Goal: Task Accomplishment & Management: Manage account settings

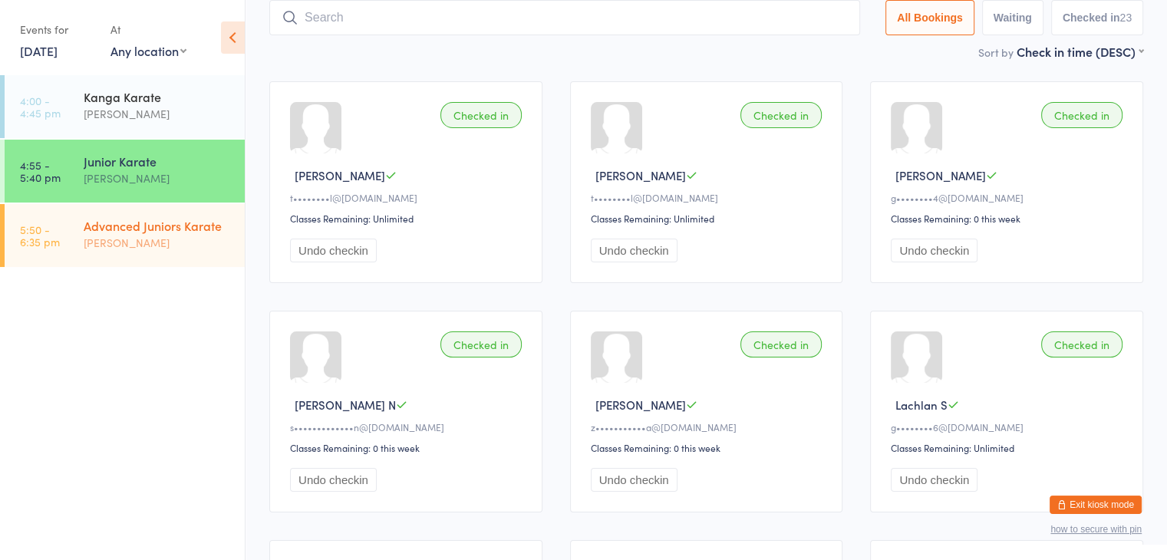
drag, startPoint x: 0, startPoint y: 0, endPoint x: 153, endPoint y: 219, distance: 267.7
click at [153, 219] on div "Advanced Juniors Karate" at bounding box center [158, 225] width 148 height 17
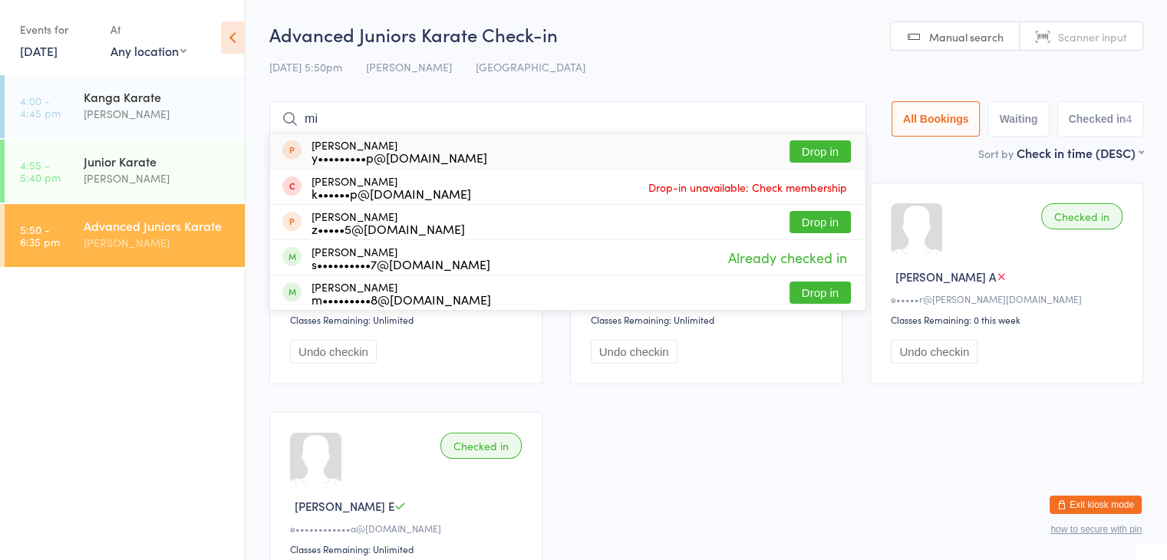
type input "m"
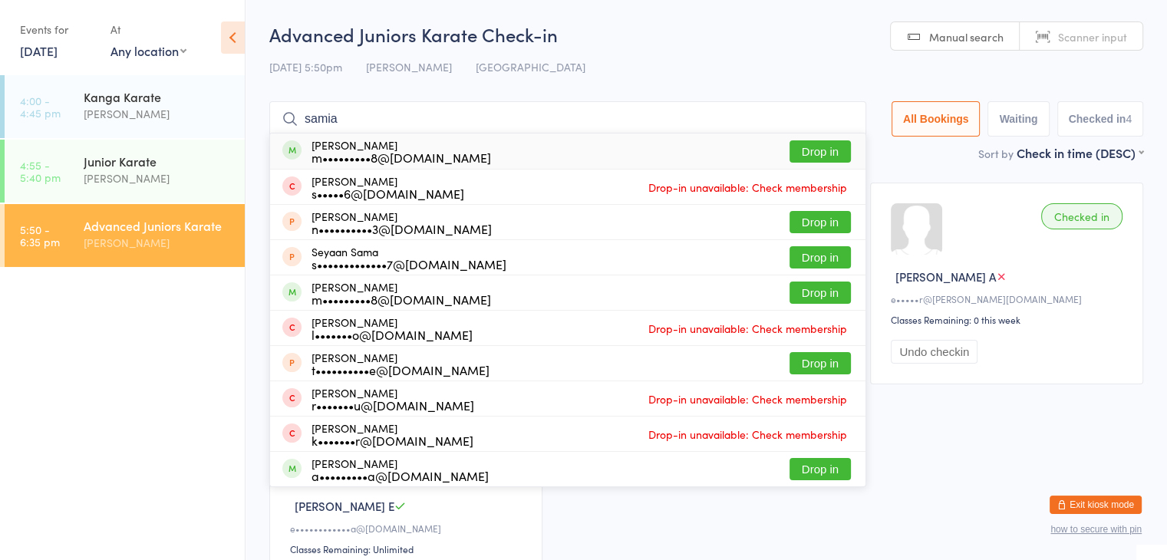
type input "samia"
click at [836, 144] on button "Drop in" at bounding box center [819, 151] width 61 height 22
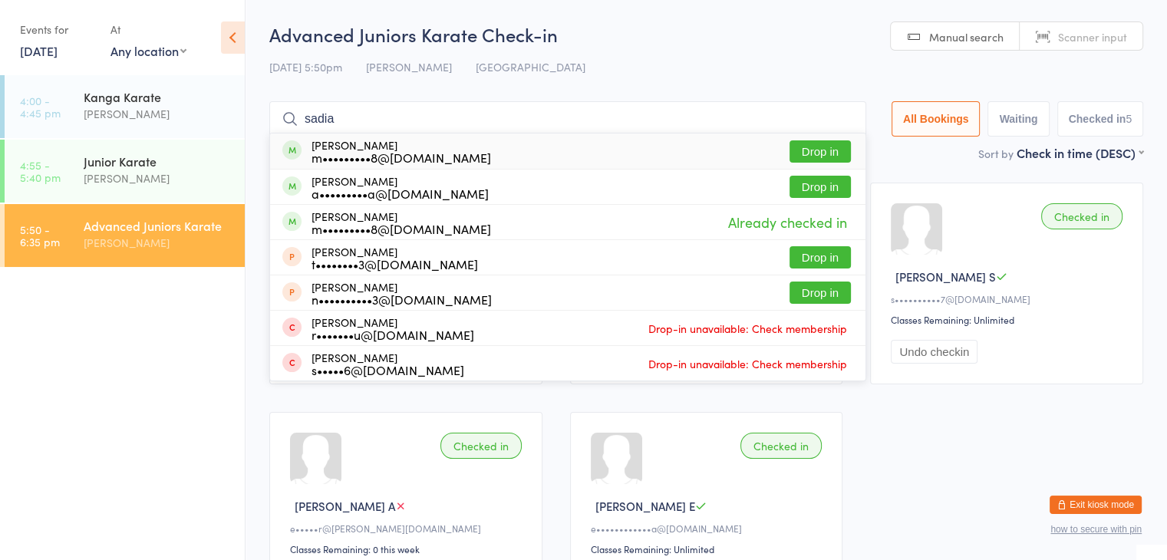
type input "sadia"
click at [828, 148] on button "Drop in" at bounding box center [819, 151] width 61 height 22
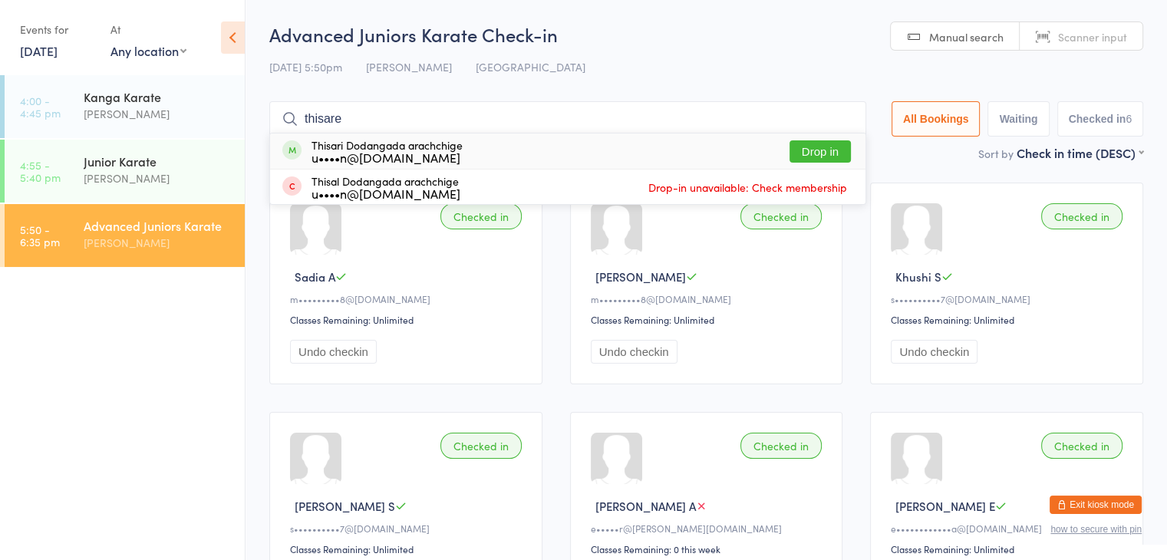
type input "thisare"
click at [813, 148] on button "Drop in" at bounding box center [819, 151] width 61 height 22
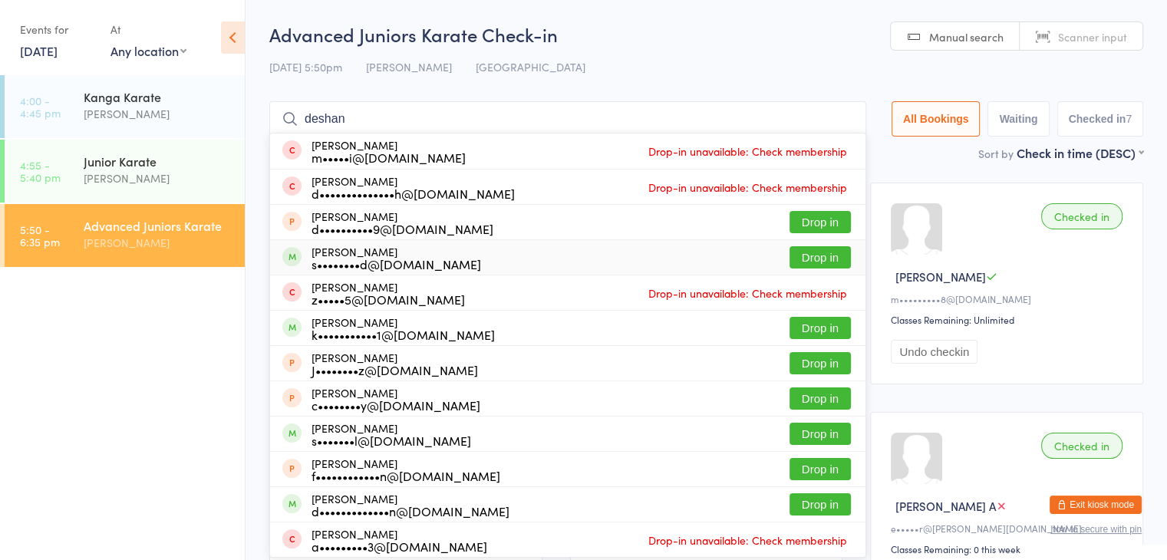
type input "deshan"
click at [805, 253] on button "Drop in" at bounding box center [819, 257] width 61 height 22
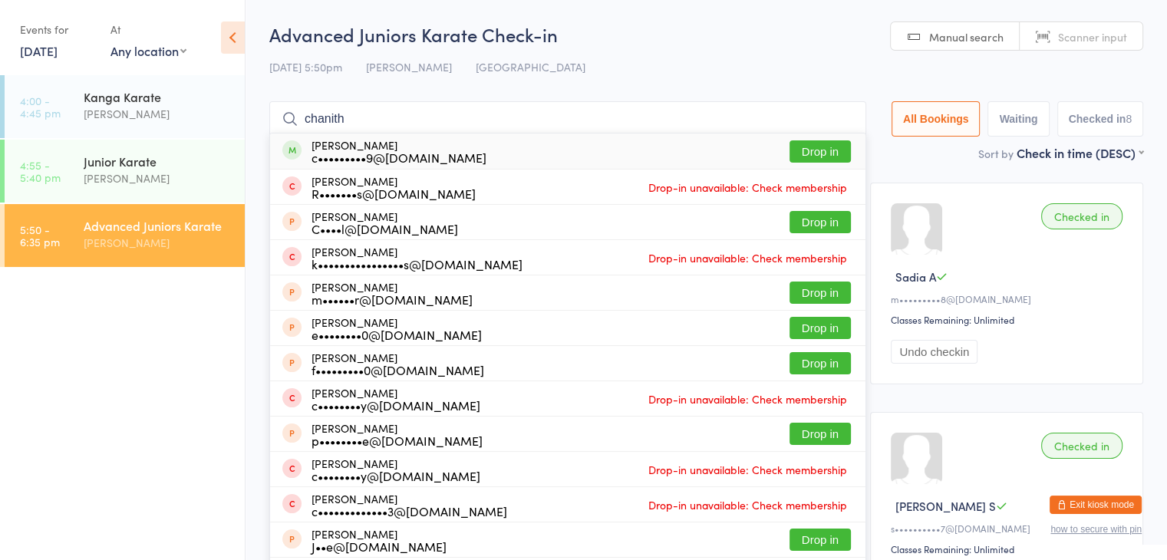
type input "chanith"
click at [831, 149] on button "Drop in" at bounding box center [819, 151] width 61 height 22
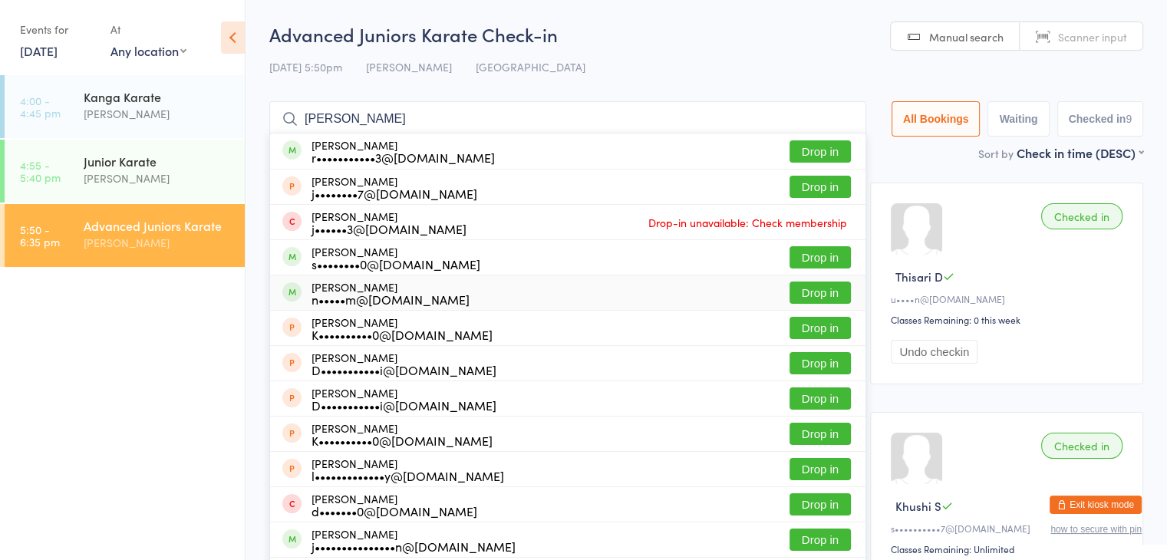
type input "[PERSON_NAME]"
click at [821, 293] on button "Drop in" at bounding box center [819, 293] width 61 height 22
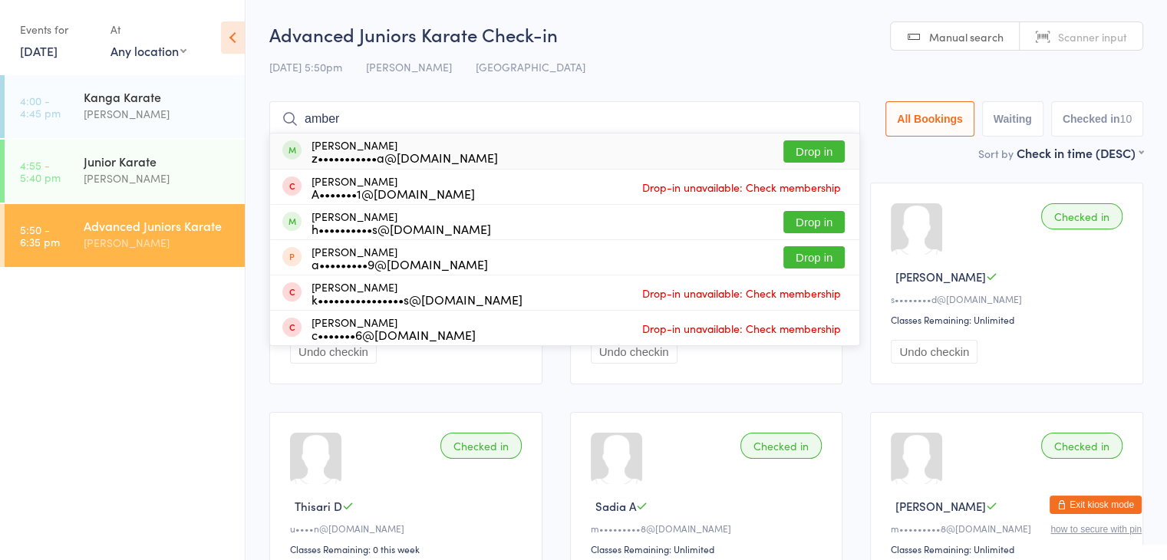
type input "amber"
click at [825, 147] on button "Drop in" at bounding box center [813, 151] width 61 height 22
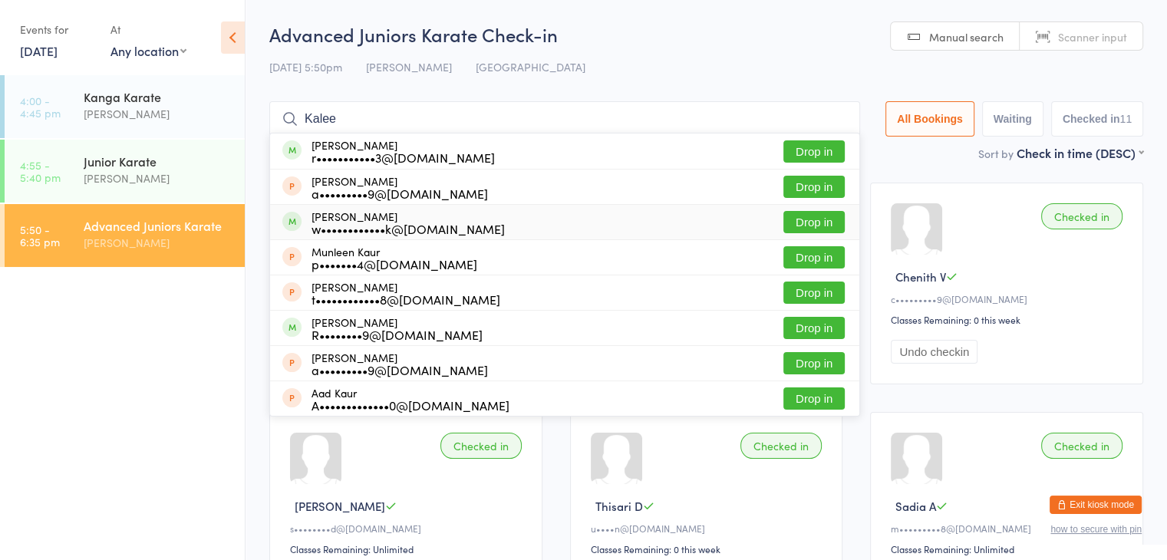
type input "Kalee"
click at [822, 221] on button "Drop in" at bounding box center [813, 222] width 61 height 22
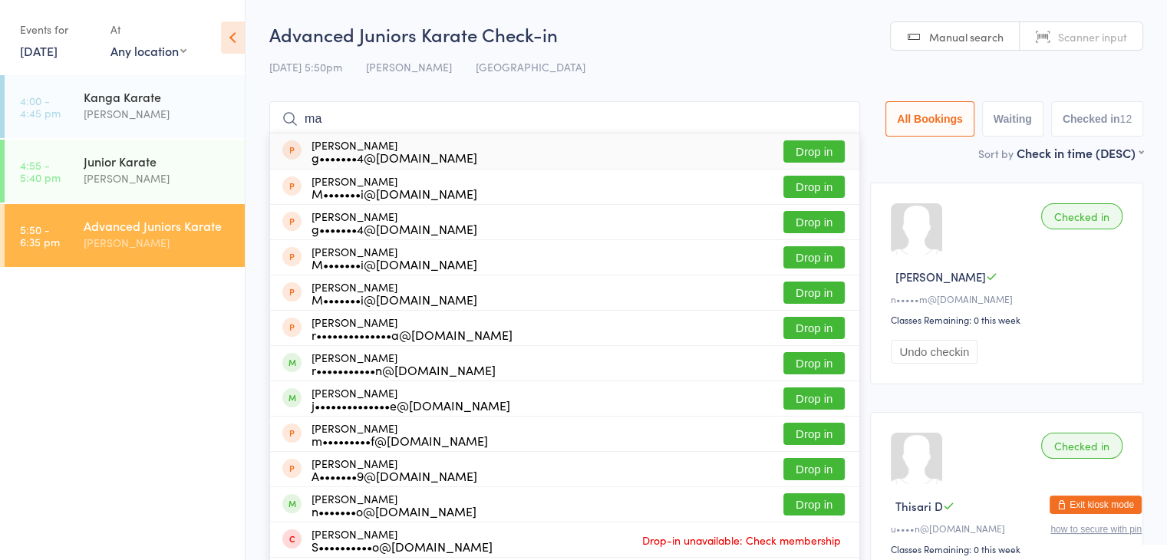
type input "m"
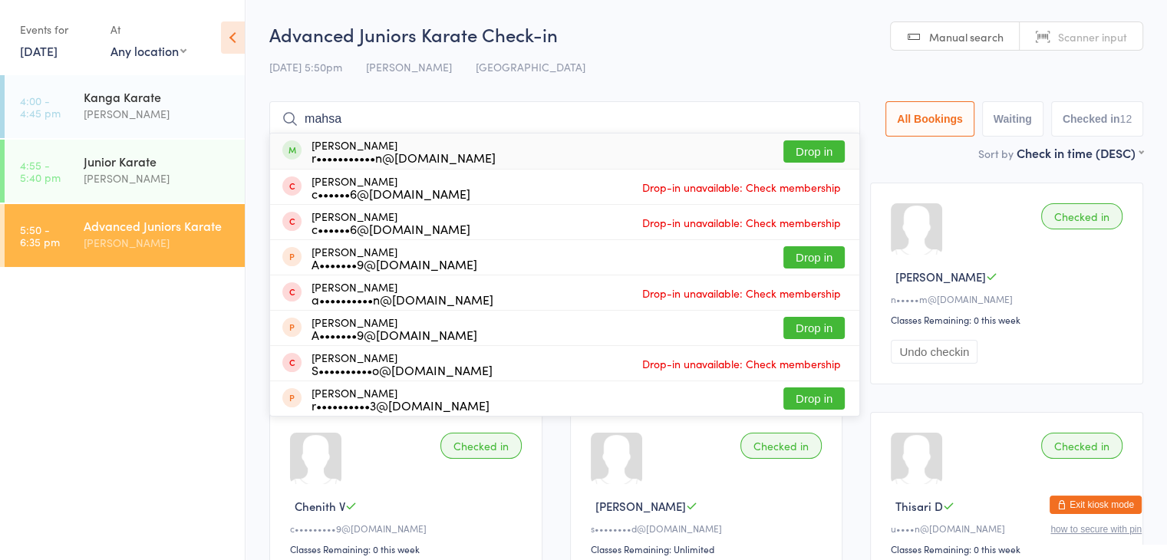
type input "mahsa"
click at [811, 150] on button "Drop in" at bounding box center [813, 151] width 61 height 22
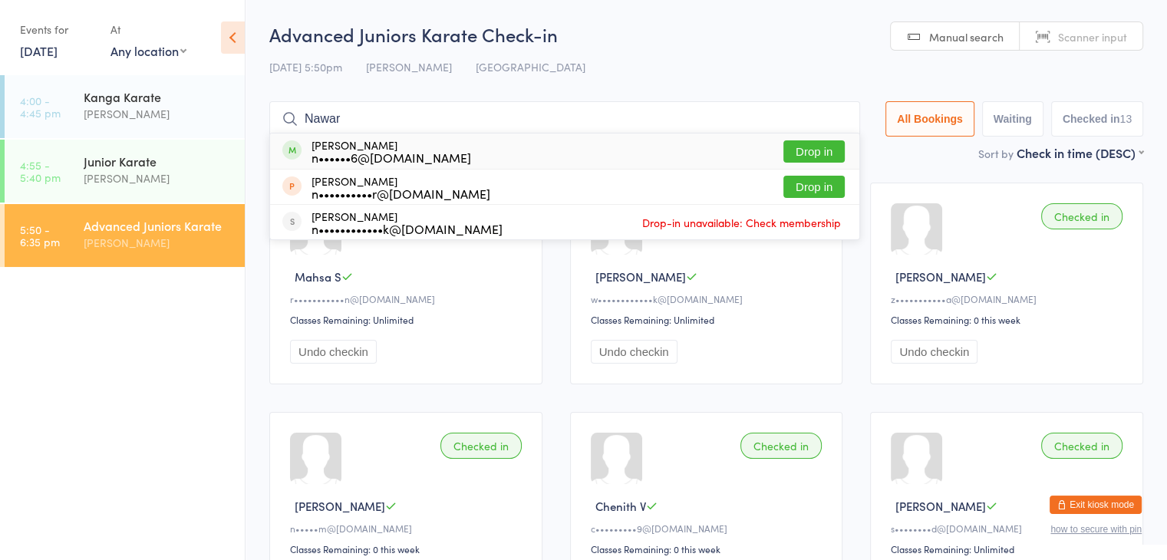
type input "Nawar"
click at [815, 146] on button "Drop in" at bounding box center [813, 151] width 61 height 22
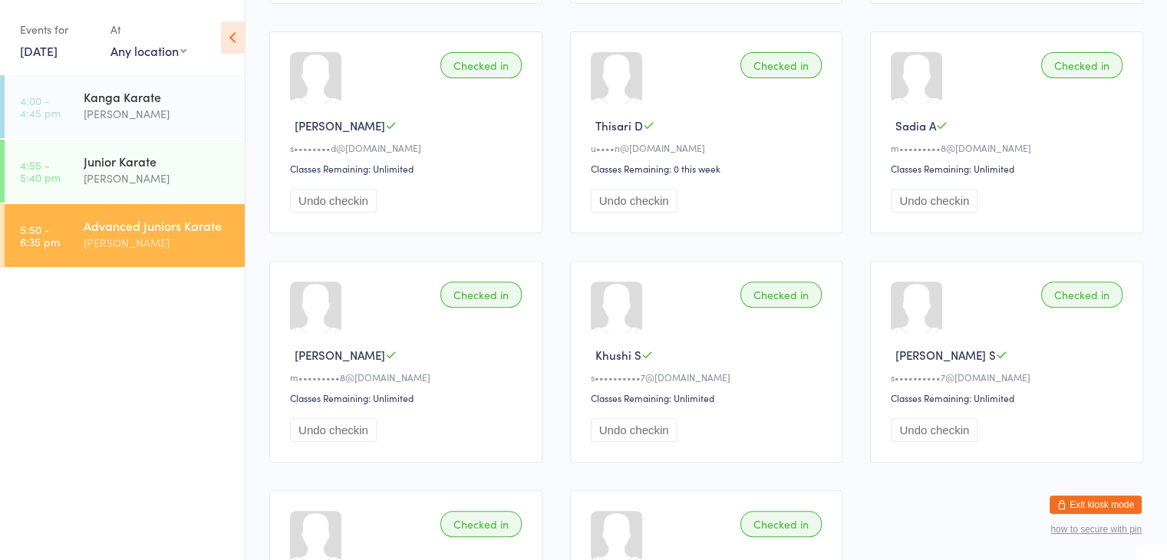
scroll to position [614, 0]
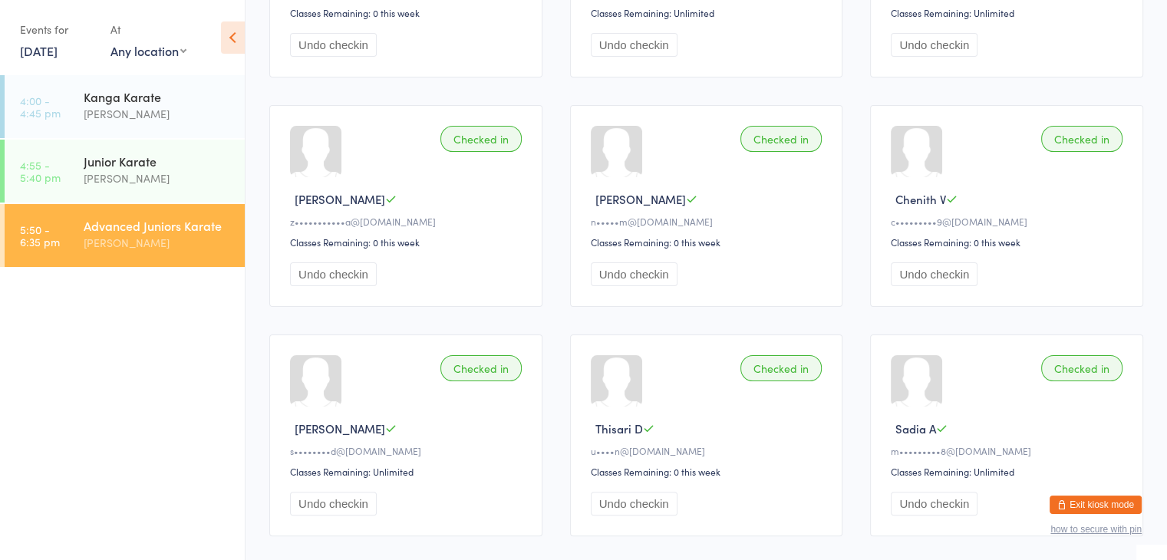
drag, startPoint x: 417, startPoint y: 395, endPoint x: 425, endPoint y: 393, distance: 7.8
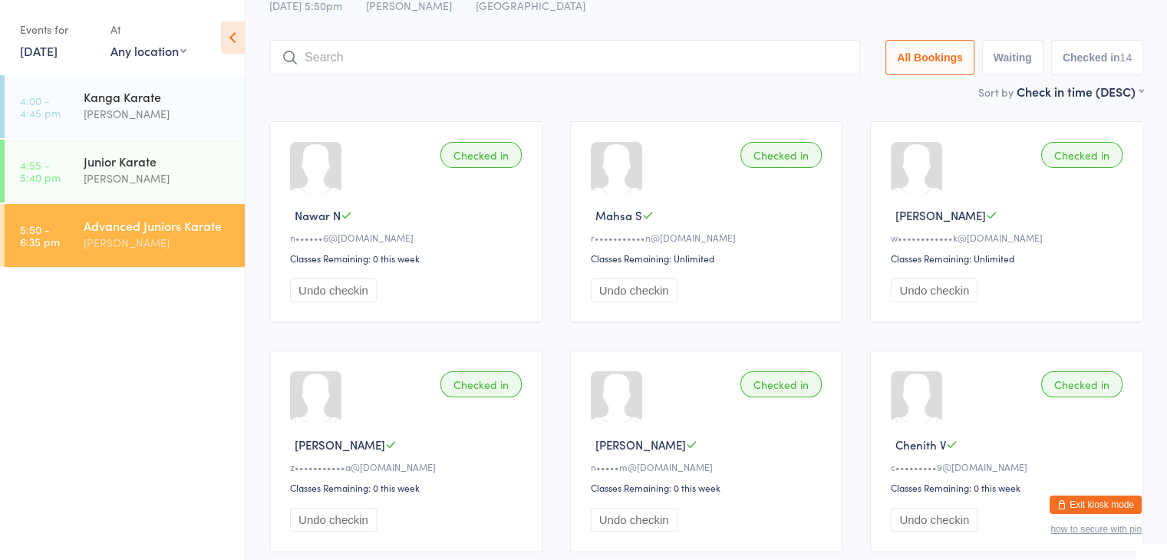
scroll to position [0, 0]
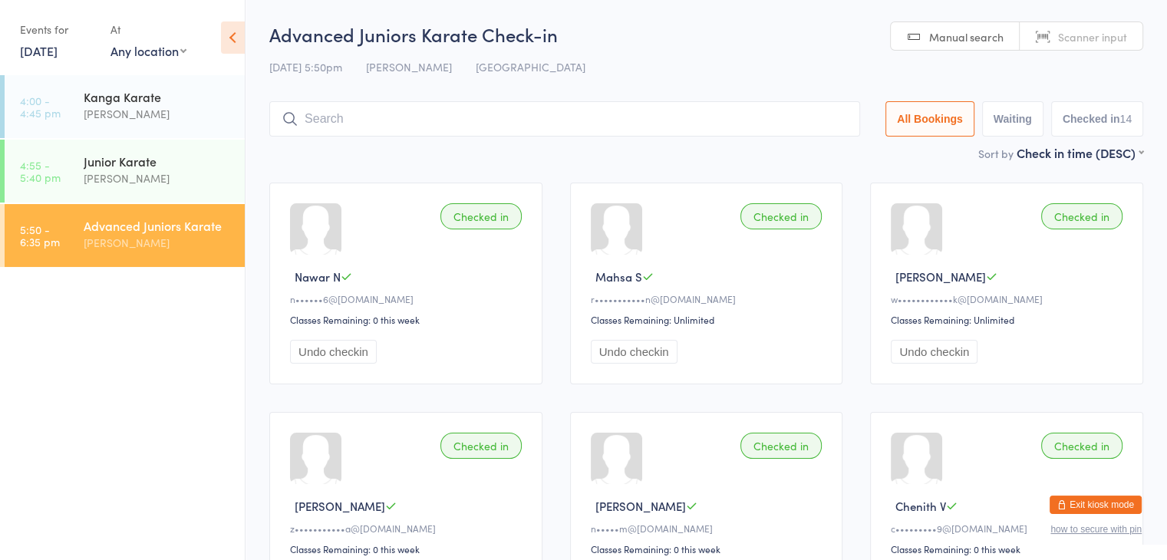
click at [419, 114] on input "search" at bounding box center [564, 118] width 591 height 35
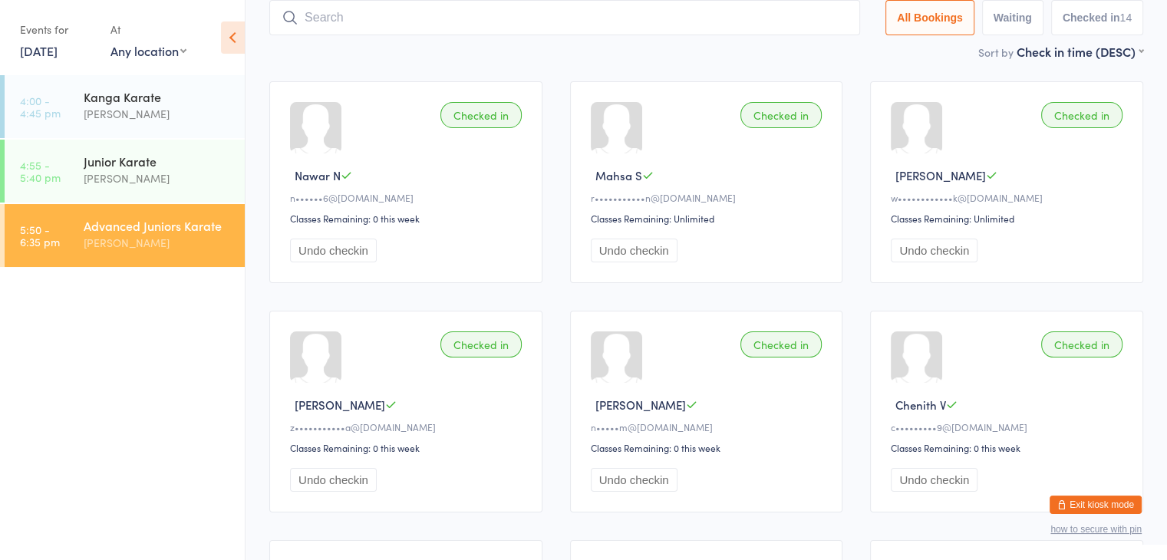
scroll to position [101, 0]
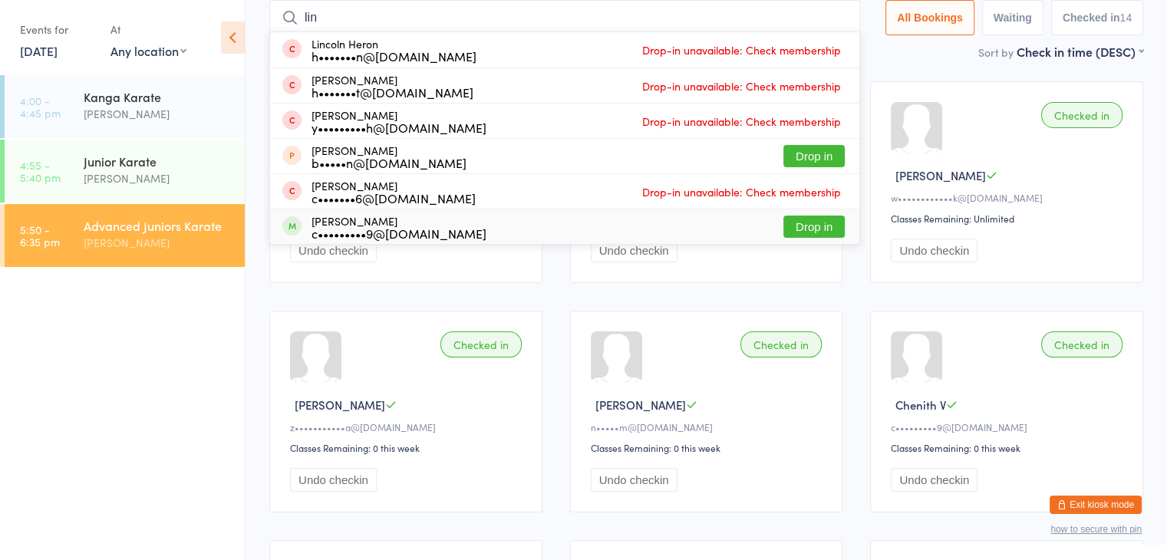
type input "lin"
drag, startPoint x: 807, startPoint y: 230, endPoint x: 802, endPoint y: 224, distance: 8.2
click at [805, 228] on button "Drop in" at bounding box center [813, 227] width 61 height 22
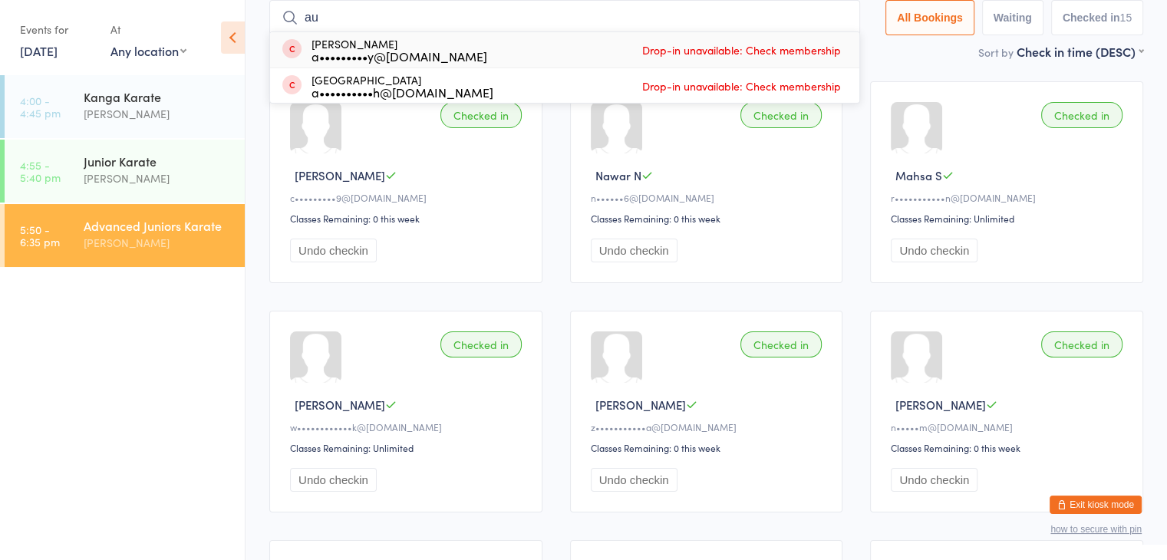
type input "[PERSON_NAME]"
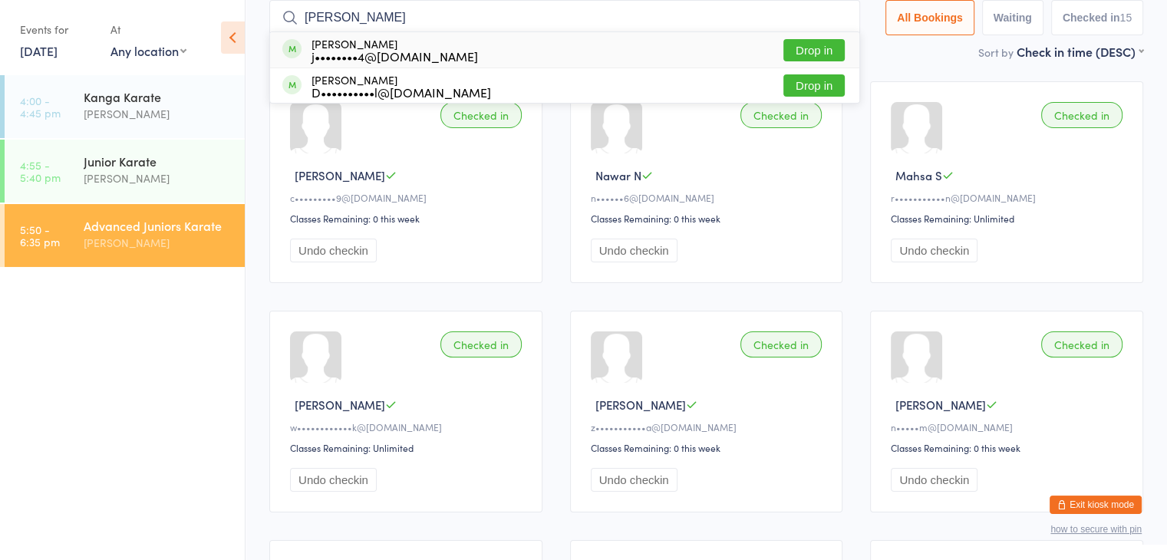
click at [825, 51] on button "Drop in" at bounding box center [813, 50] width 61 height 22
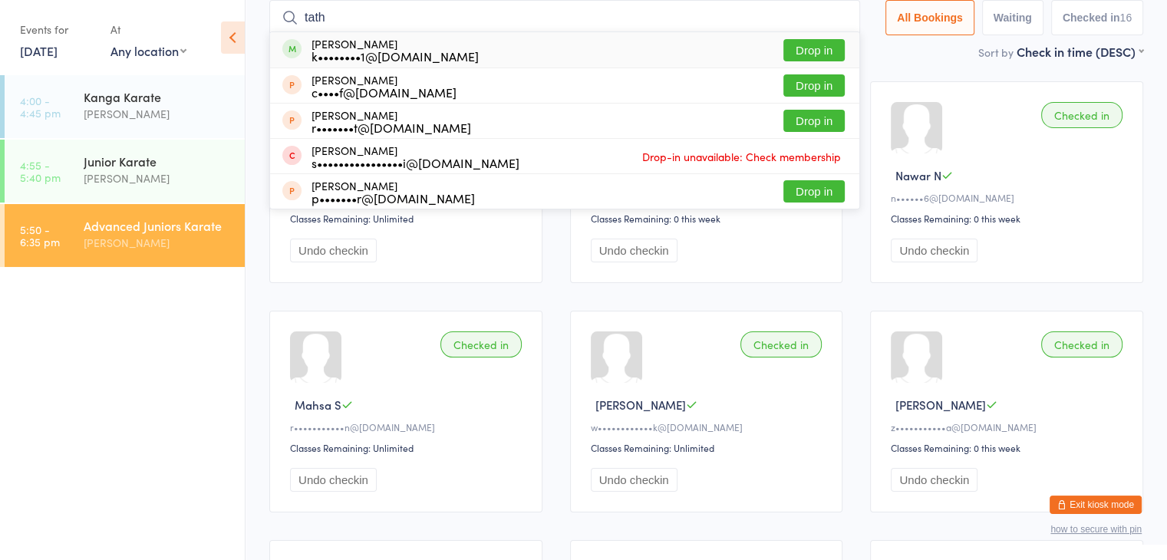
type input "tath"
click at [789, 48] on button "Drop in" at bounding box center [813, 50] width 61 height 22
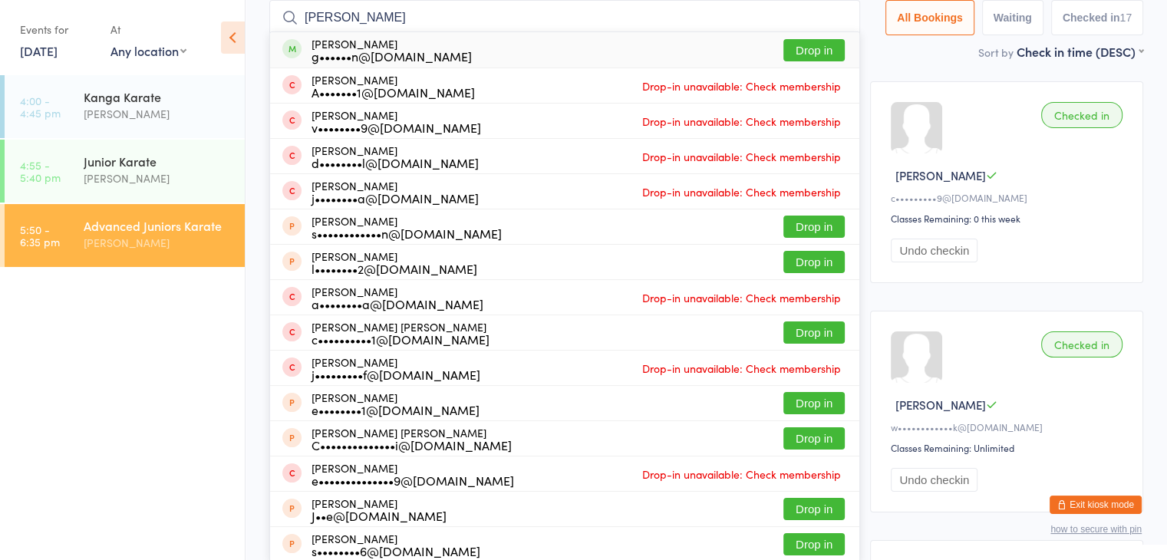
type input "[PERSON_NAME]"
click at [823, 48] on button "Drop in" at bounding box center [813, 50] width 61 height 22
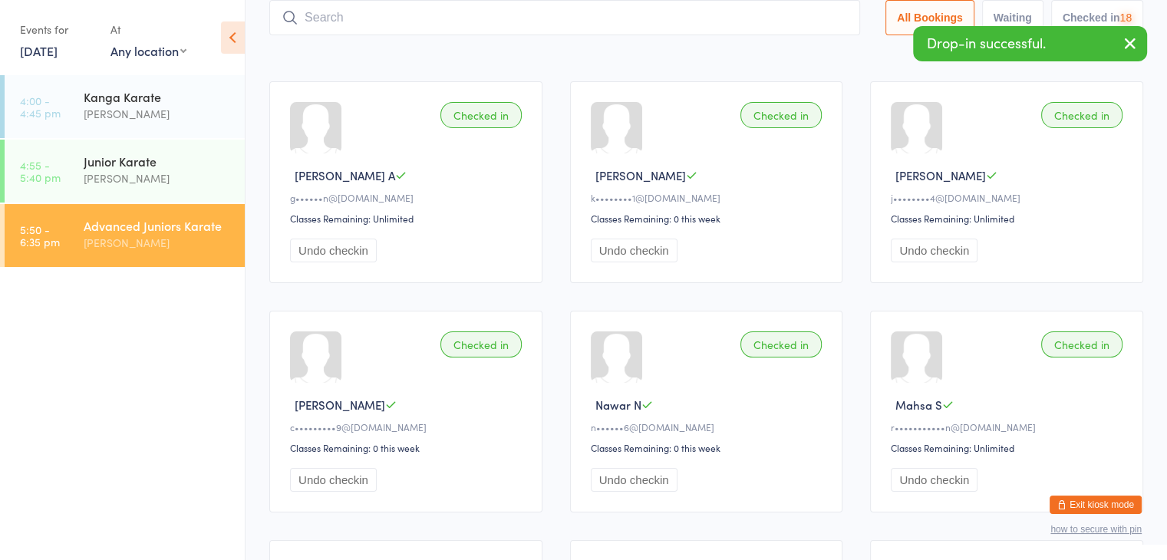
click at [810, 15] on input "search" at bounding box center [564, 17] width 591 height 35
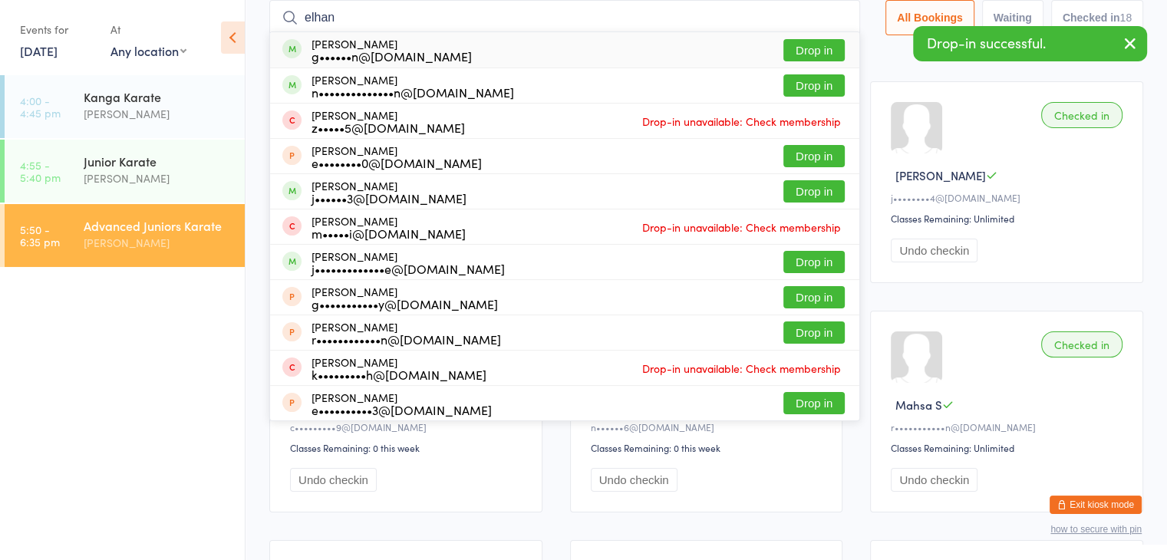
type input "elhan"
click at [823, 50] on button "Drop in" at bounding box center [813, 50] width 61 height 22
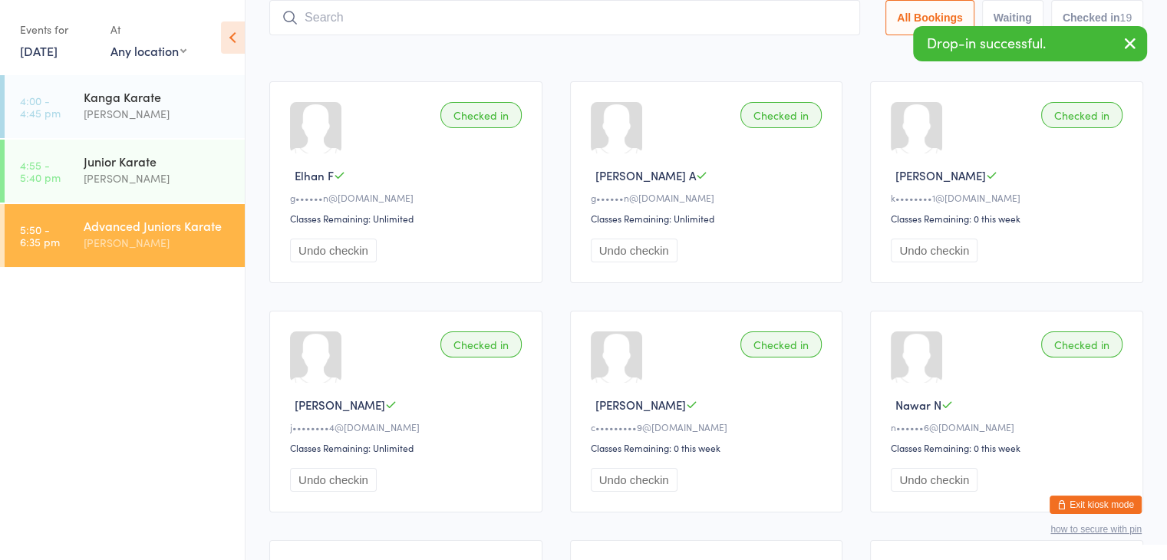
click at [805, 21] on input "search" at bounding box center [564, 17] width 591 height 35
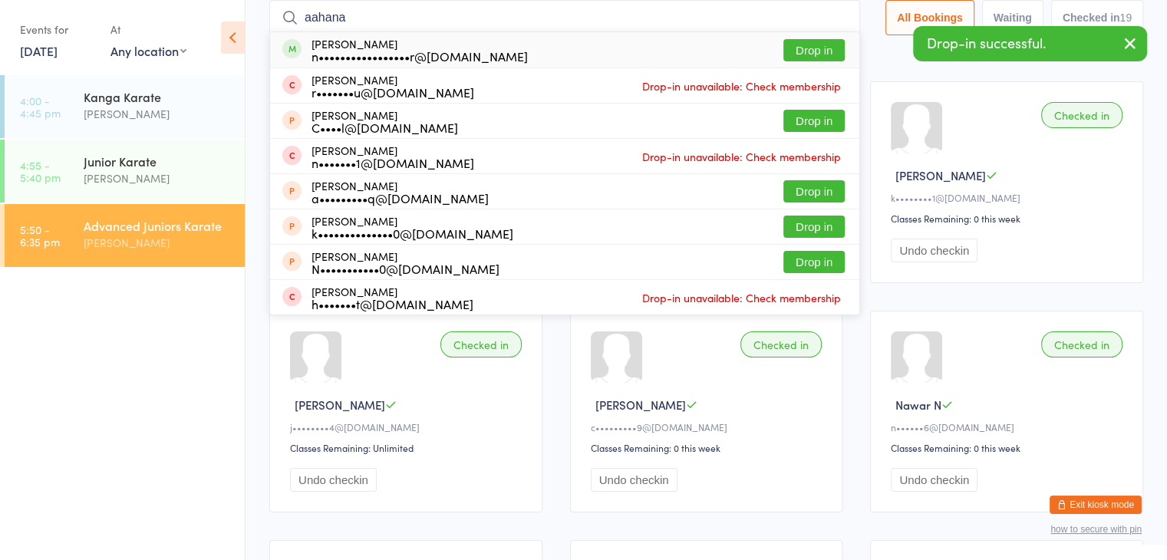
type input "aahana"
click at [822, 49] on button "Drop in" at bounding box center [813, 50] width 61 height 22
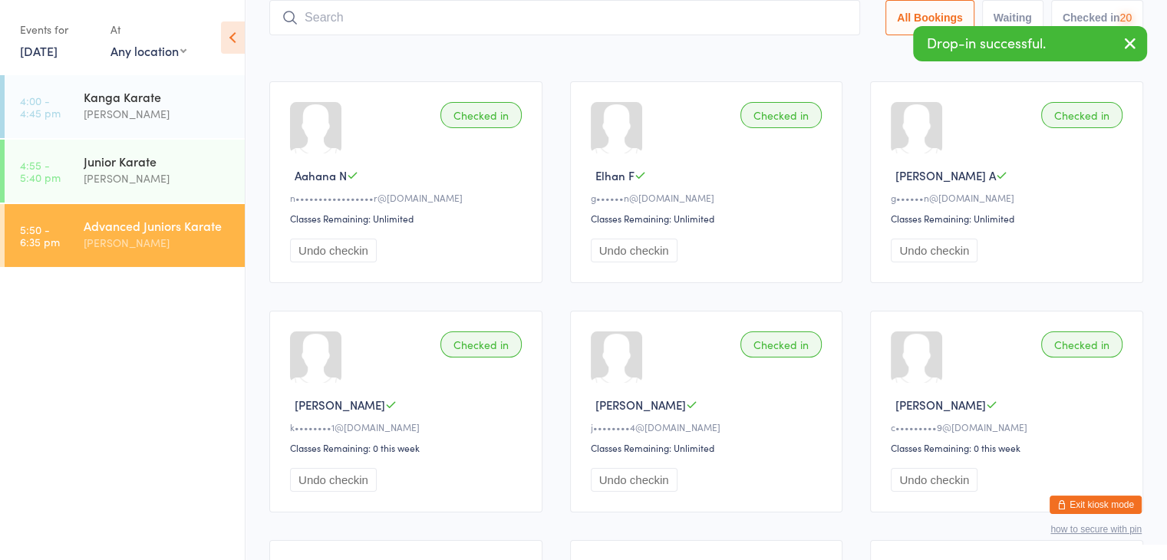
click at [816, 19] on input "search" at bounding box center [564, 17] width 591 height 35
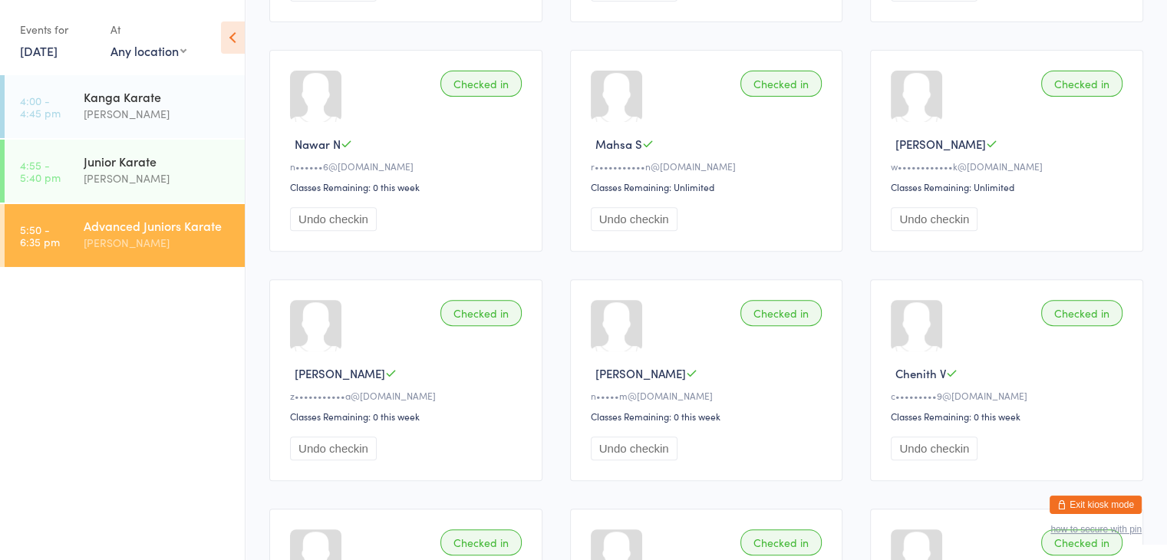
scroll to position [1081, 0]
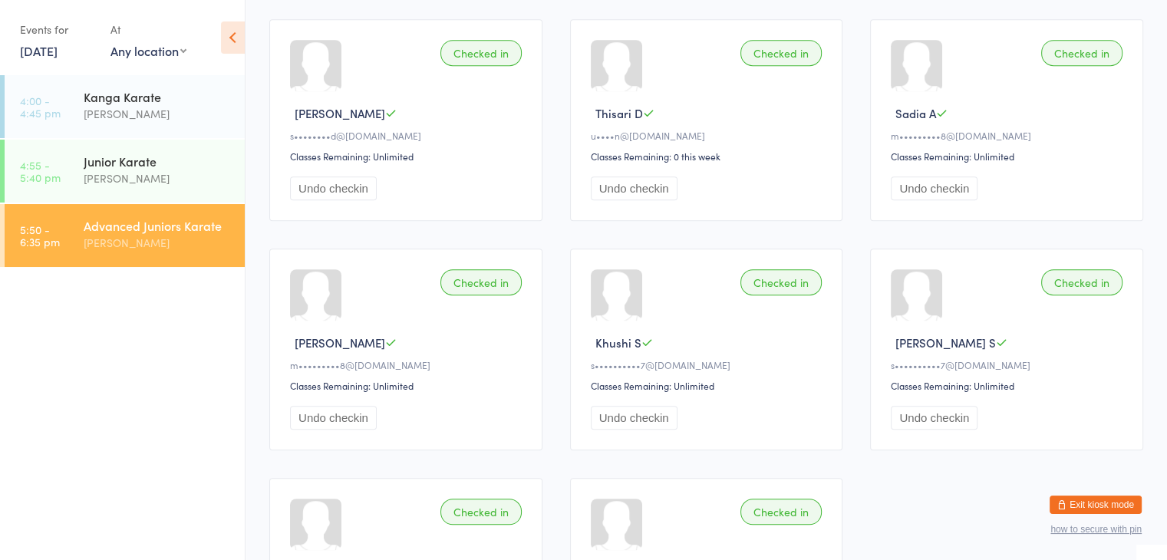
click at [338, 415] on button "Undo checkin" at bounding box center [333, 418] width 87 height 24
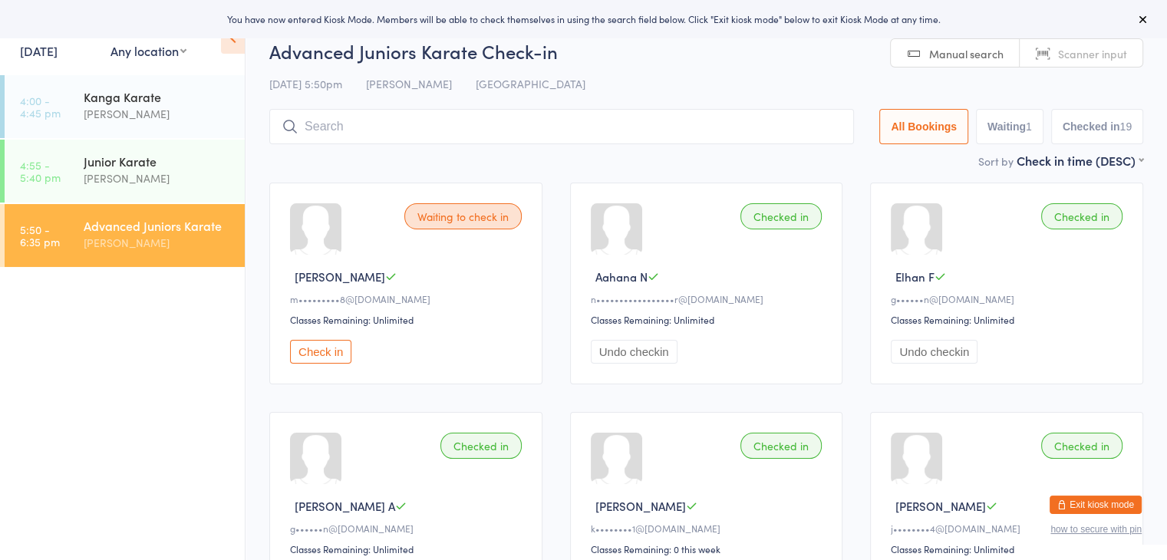
click at [1088, 499] on button "Exit kiosk mode" at bounding box center [1095, 505] width 92 height 18
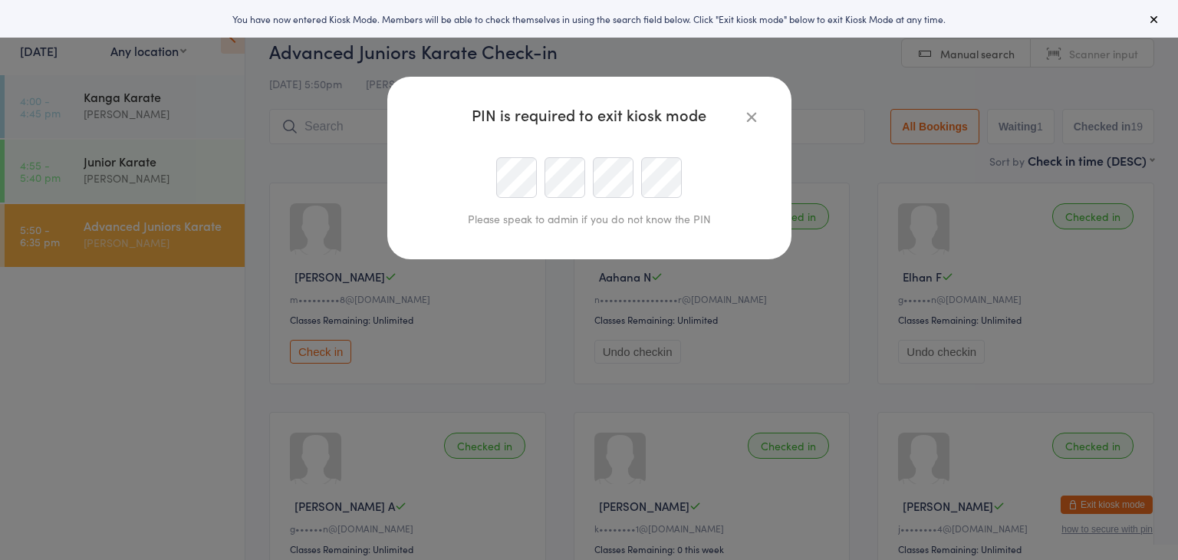
type input "sonya@okamikai.au"
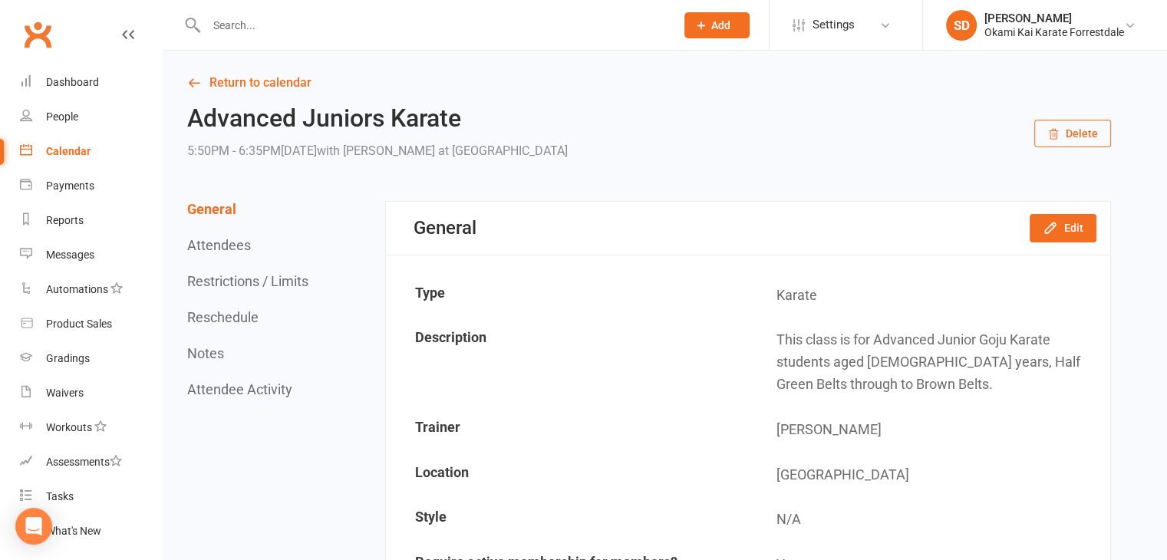
click at [313, 28] on input "text" at bounding box center [433, 25] width 463 height 21
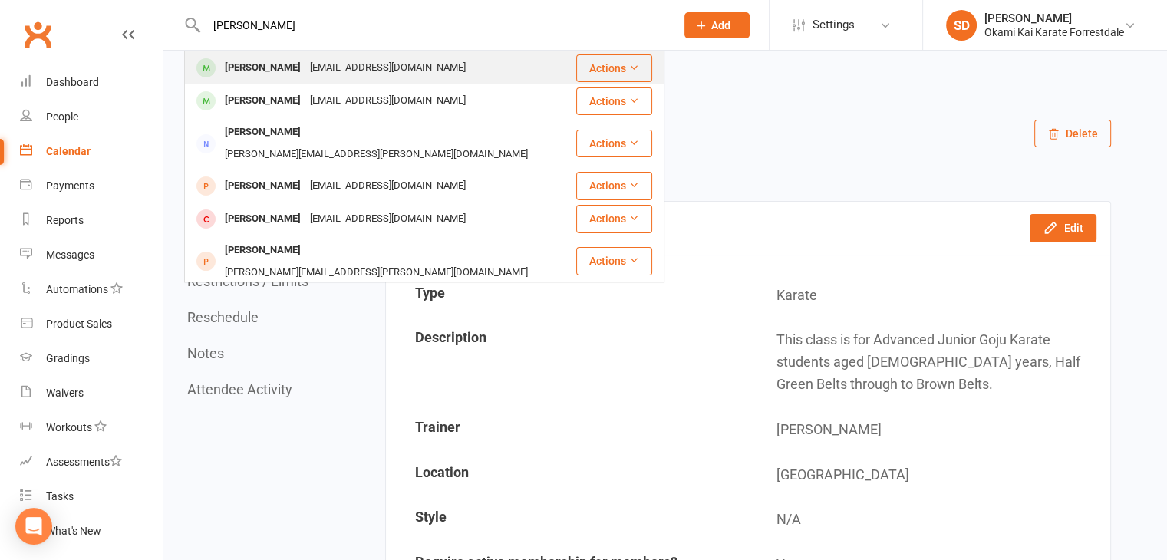
type input "tathya"
click at [255, 63] on div "Tathya Patel" at bounding box center [262, 68] width 85 height 22
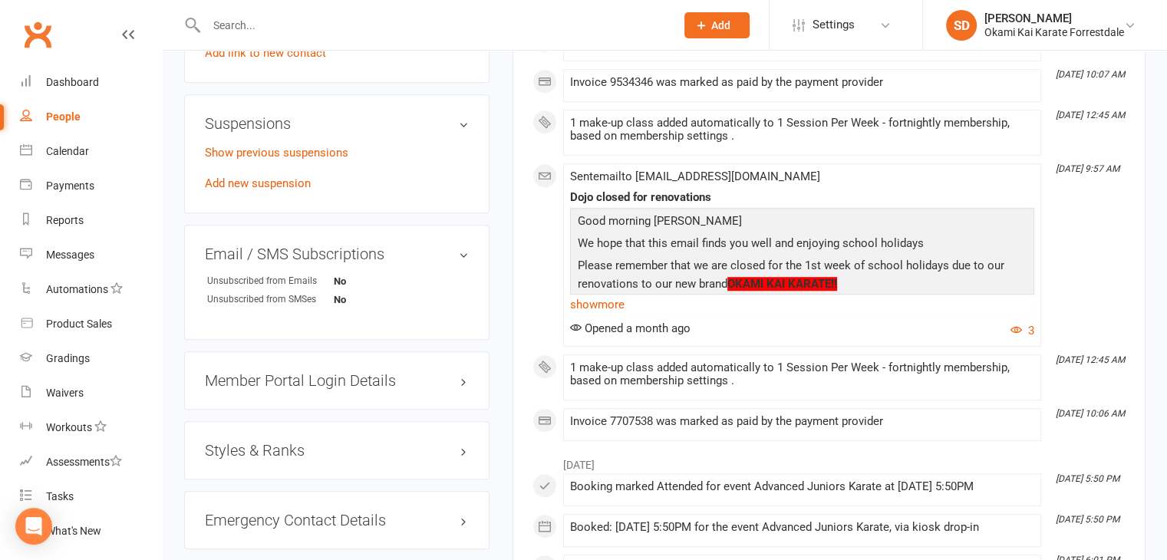
scroll to position [928, 0]
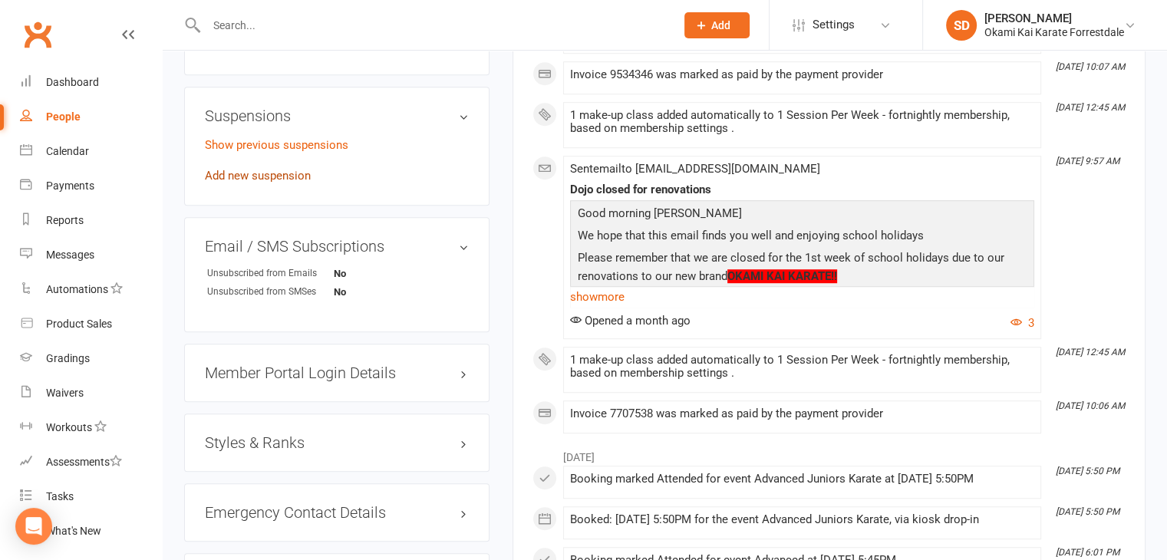
click at [275, 183] on link "Add new suspension" at bounding box center [258, 176] width 106 height 14
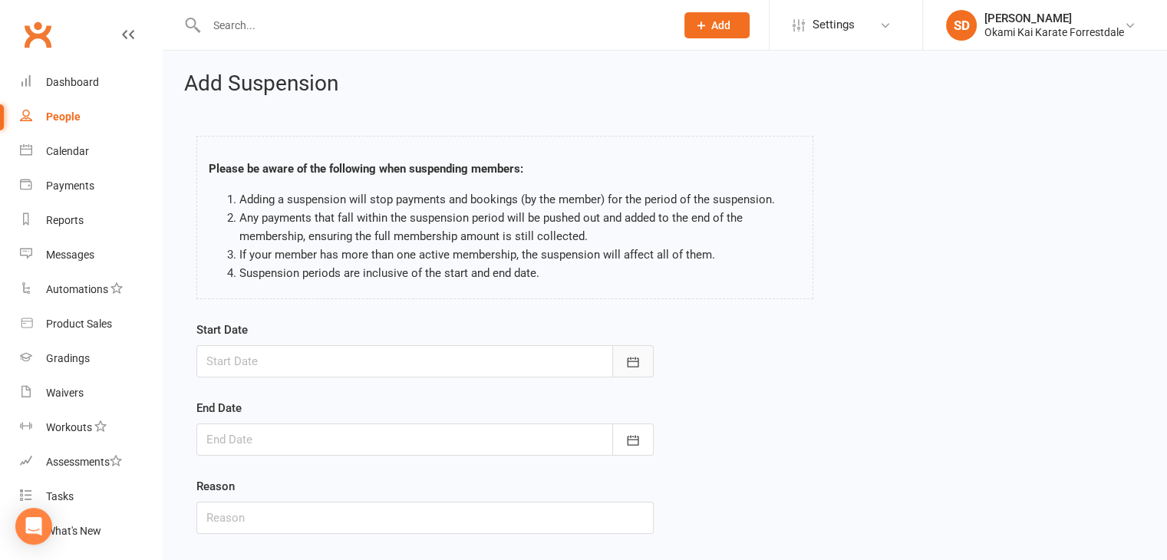
click at [627, 363] on icon "button" at bounding box center [633, 362] width 12 height 10
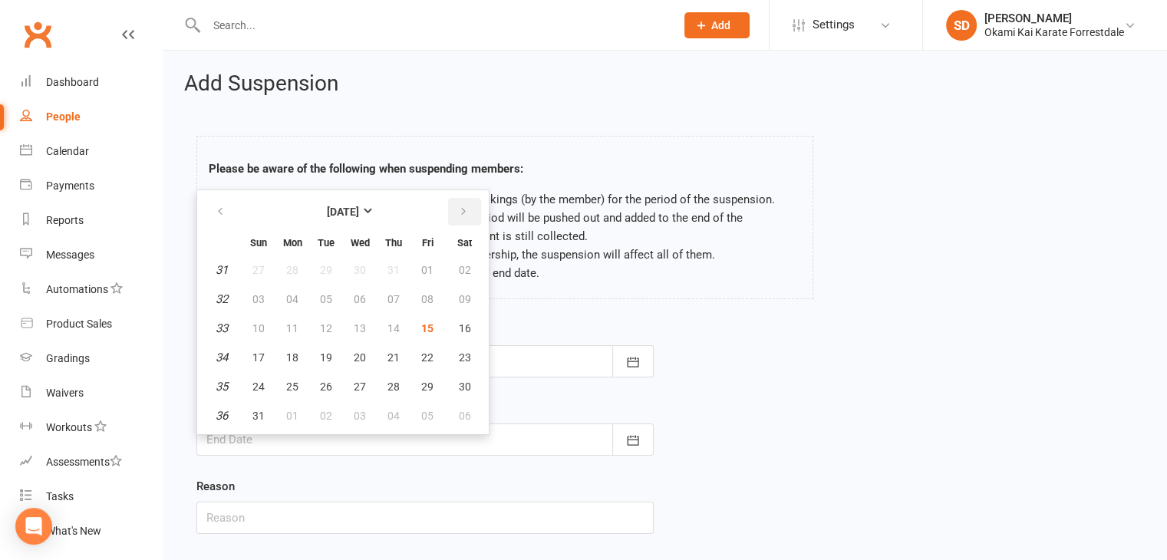
click at [463, 214] on icon "button" at bounding box center [463, 212] width 11 height 12
click at [464, 386] on span "29" at bounding box center [465, 386] width 12 height 12
type input "29 Nov 2025"
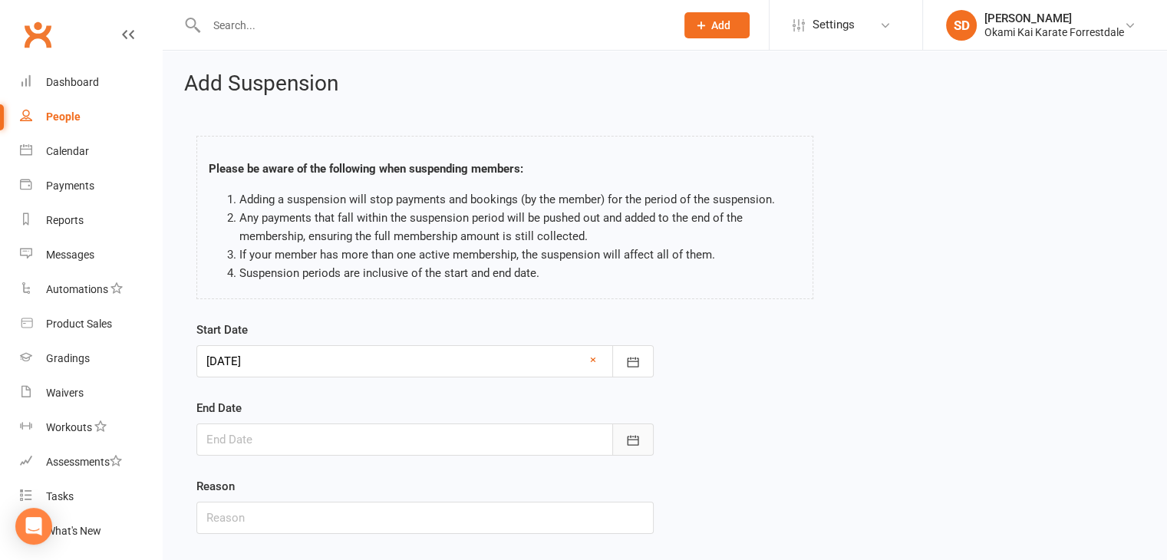
click at [634, 440] on icon "button" at bounding box center [632, 440] width 15 height 15
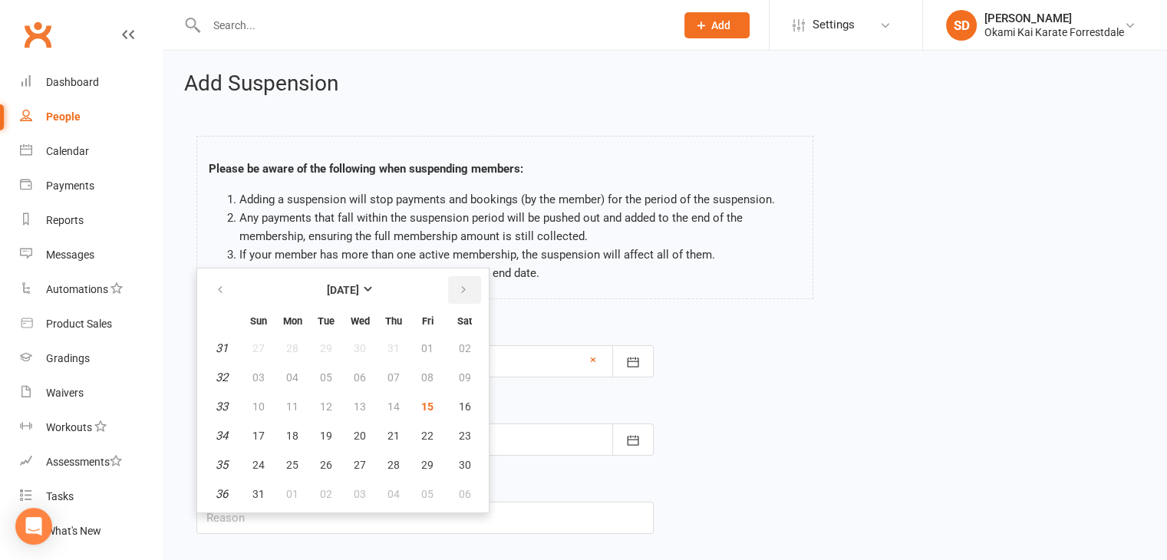
click at [462, 287] on icon "button" at bounding box center [463, 290] width 11 height 12
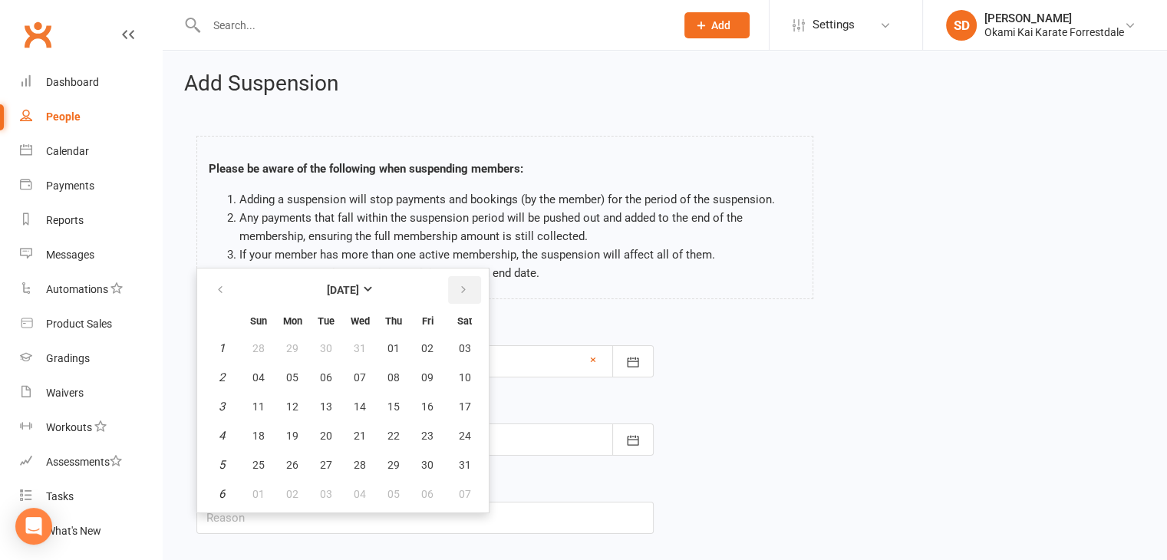
click at [462, 287] on icon "button" at bounding box center [463, 290] width 11 height 12
click at [295, 377] on span "09" at bounding box center [292, 377] width 12 height 12
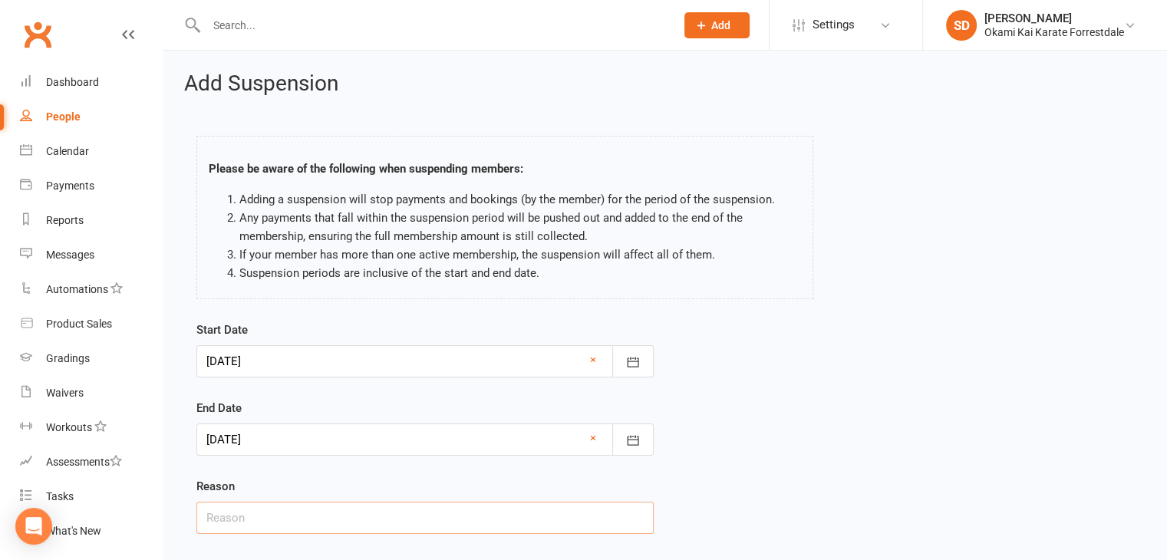
click at [385, 517] on input "text" at bounding box center [424, 518] width 457 height 32
click at [634, 446] on icon "button" at bounding box center [632, 440] width 15 height 15
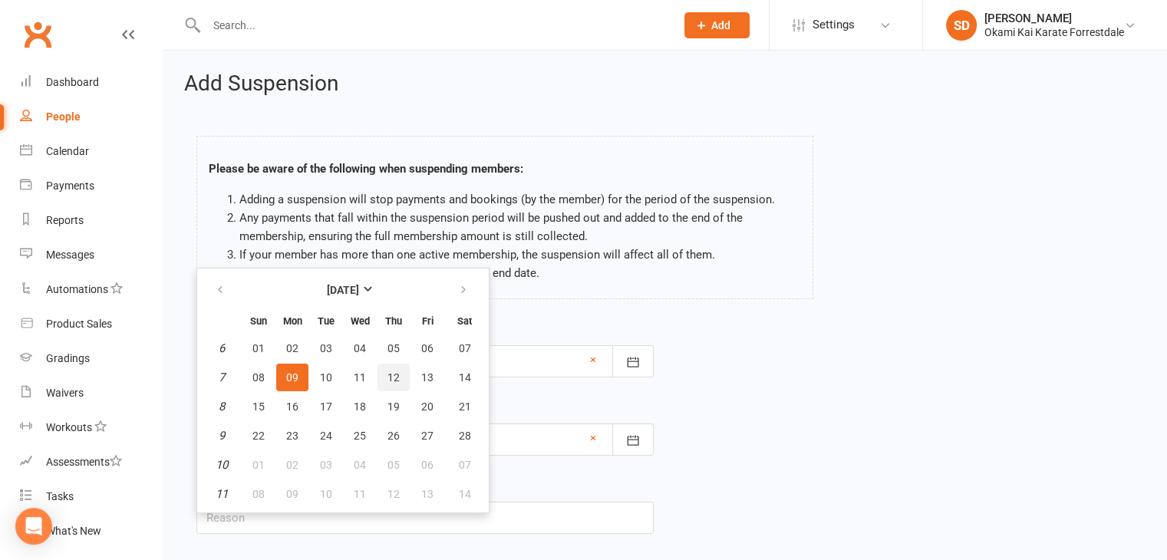
click at [390, 372] on span "12" at bounding box center [393, 377] width 12 height 12
type input "12 Feb 2026"
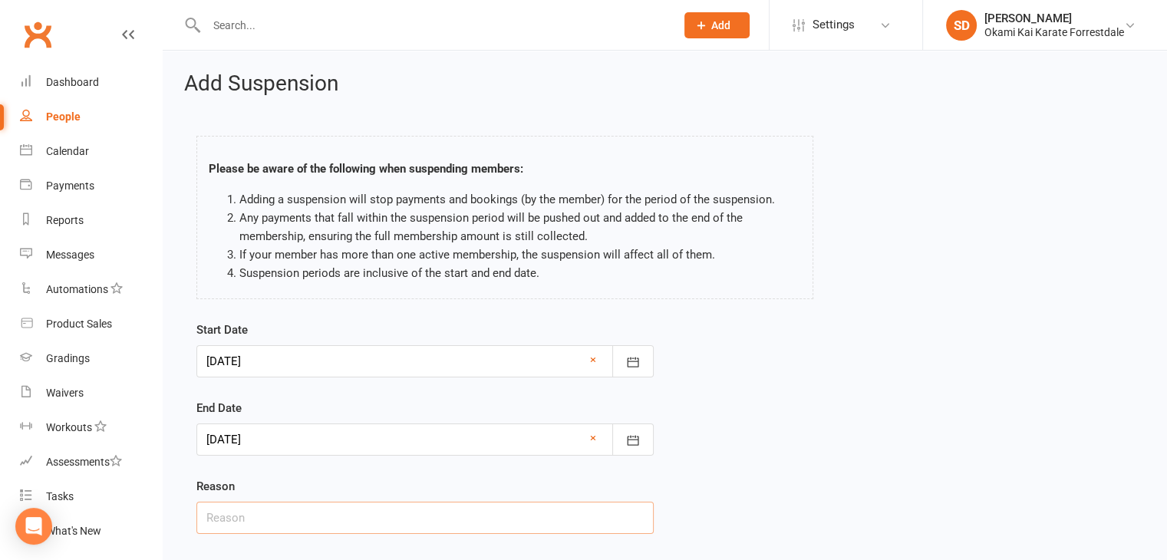
click at [349, 522] on input "text" at bounding box center [424, 518] width 457 height 32
type input "Family holiday"
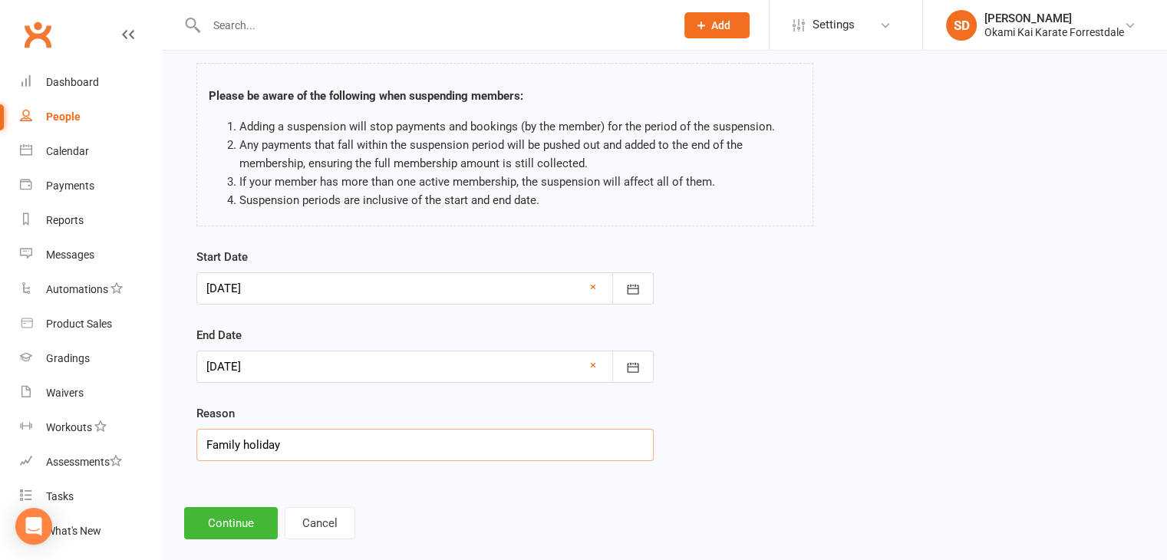
scroll to position [94, 0]
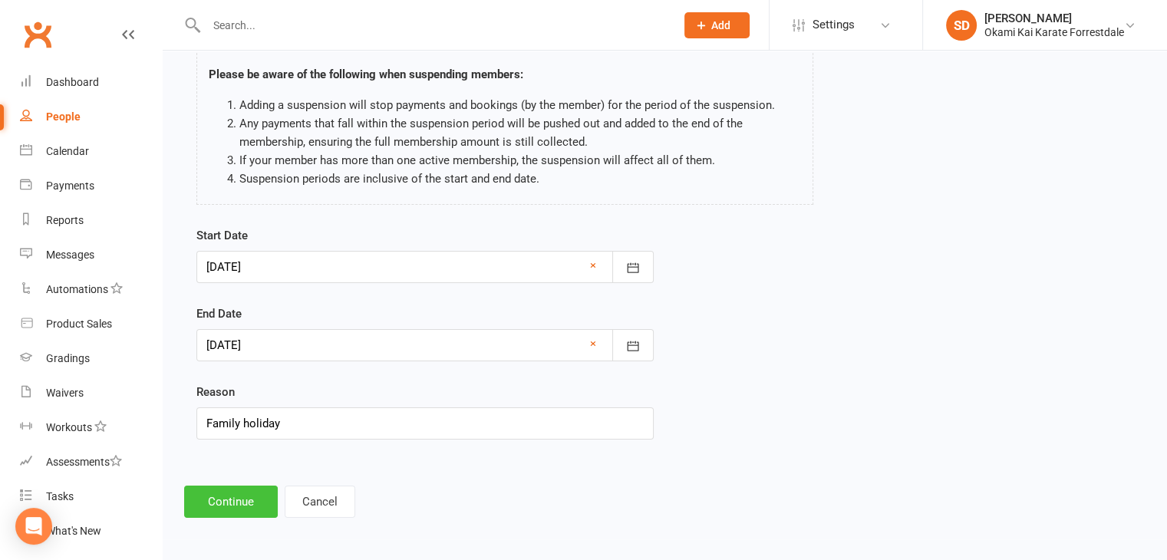
click at [209, 495] on button "Continue" at bounding box center [231, 502] width 94 height 32
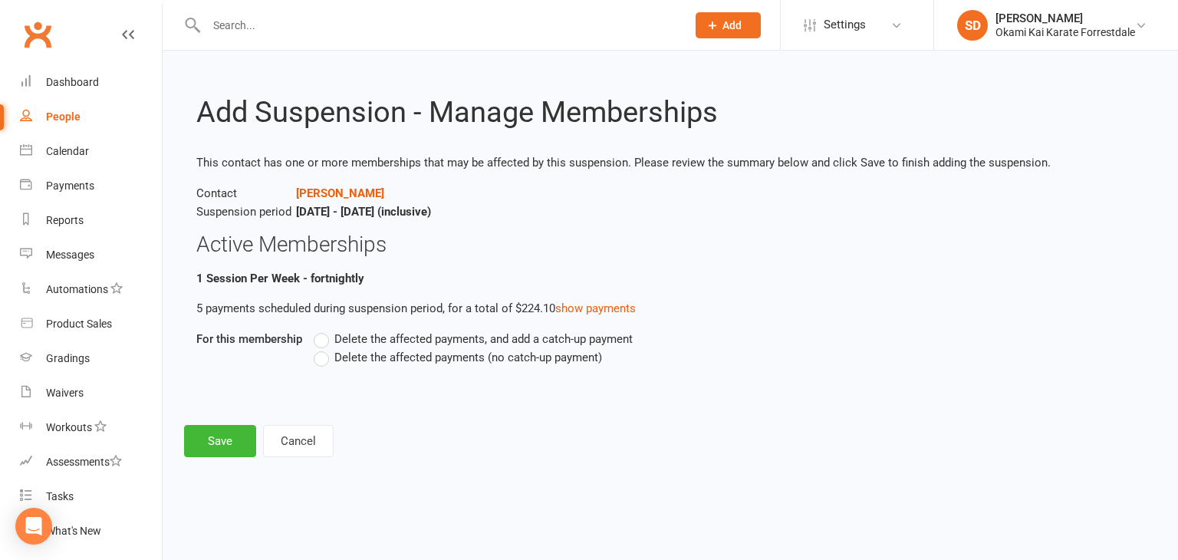
click at [325, 356] on label "Delete the affected payments (no catch-up payment)" at bounding box center [458, 357] width 288 height 18
click at [324, 348] on input "Delete the affected payments (no catch-up payment)" at bounding box center [319, 348] width 10 height 0
click at [218, 449] on button "Save" at bounding box center [220, 441] width 72 height 32
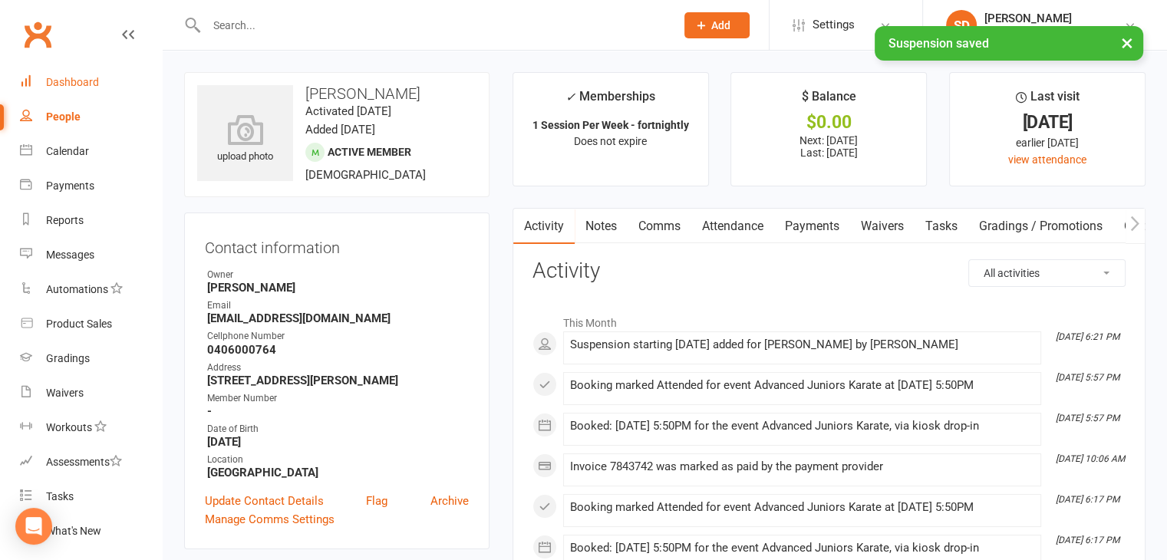
click at [83, 77] on div "Dashboard" at bounding box center [72, 82] width 53 height 12
